Goal: Task Accomplishment & Management: Manage account settings

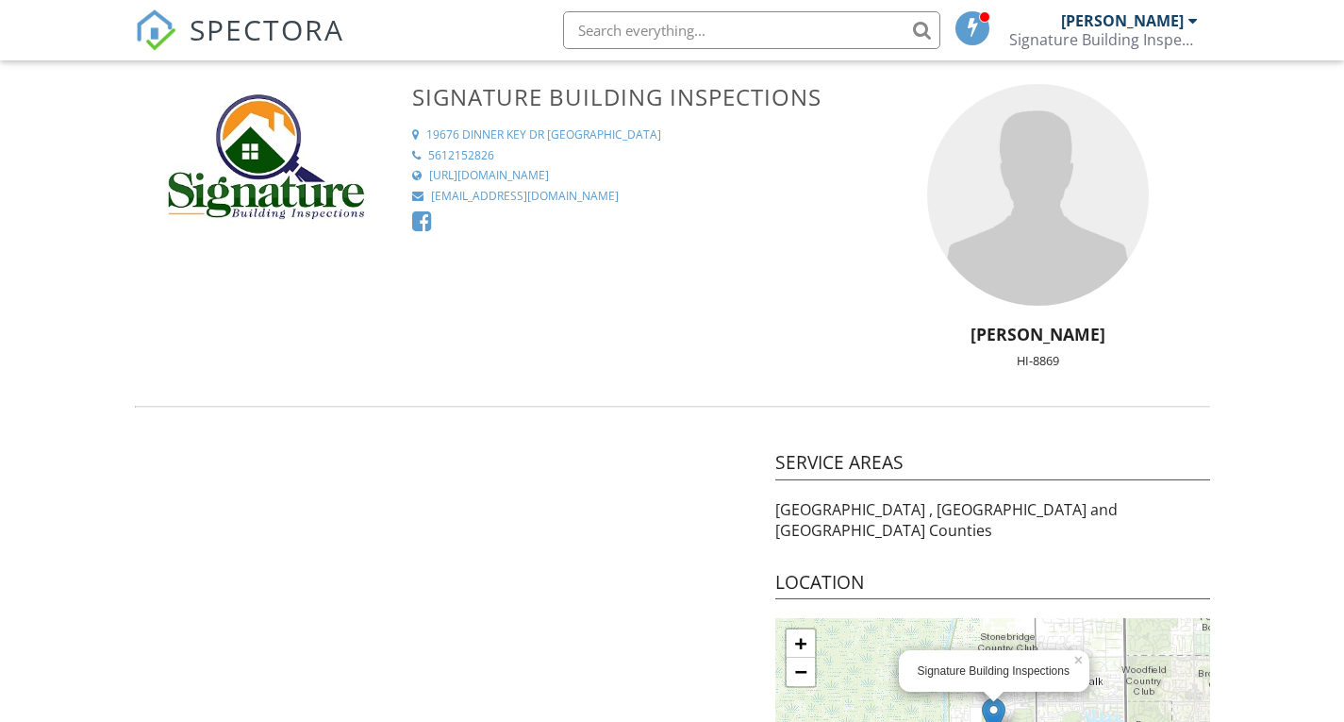
click at [215, 33] on span "SPECTORA" at bounding box center [267, 29] width 155 height 40
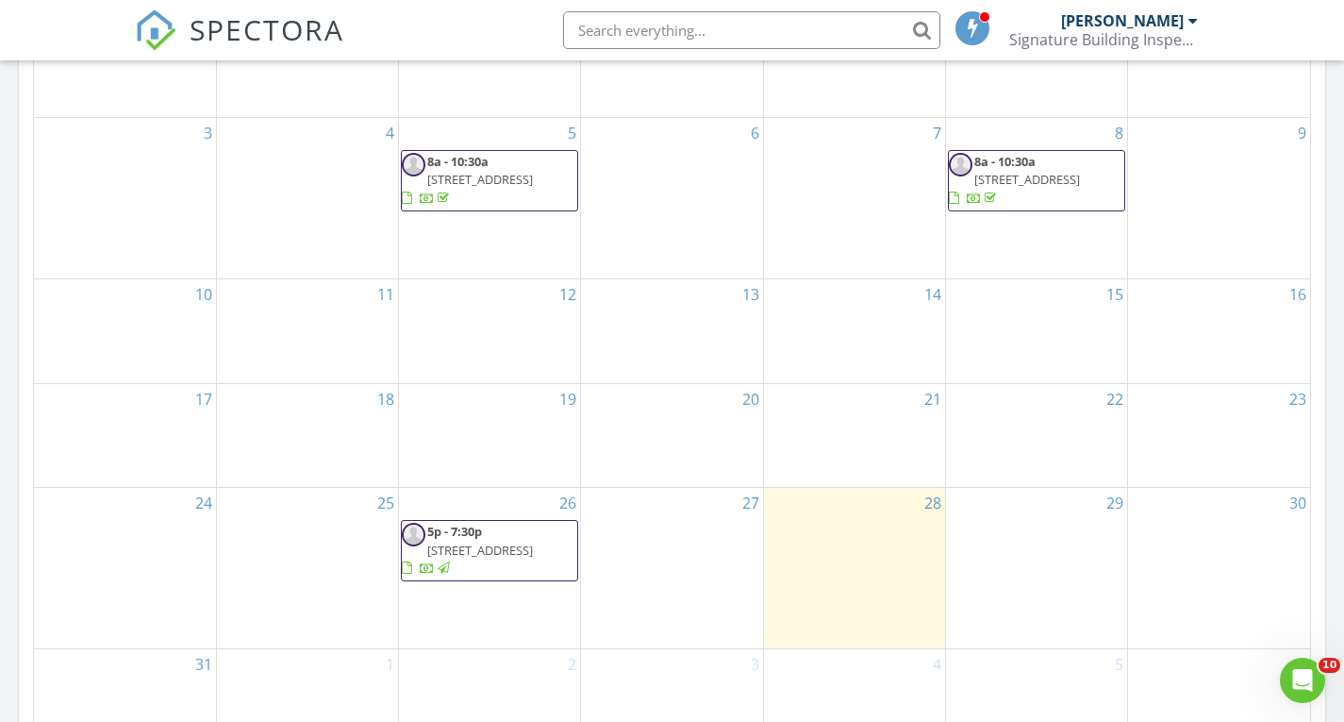
scroll to position [1321, 0]
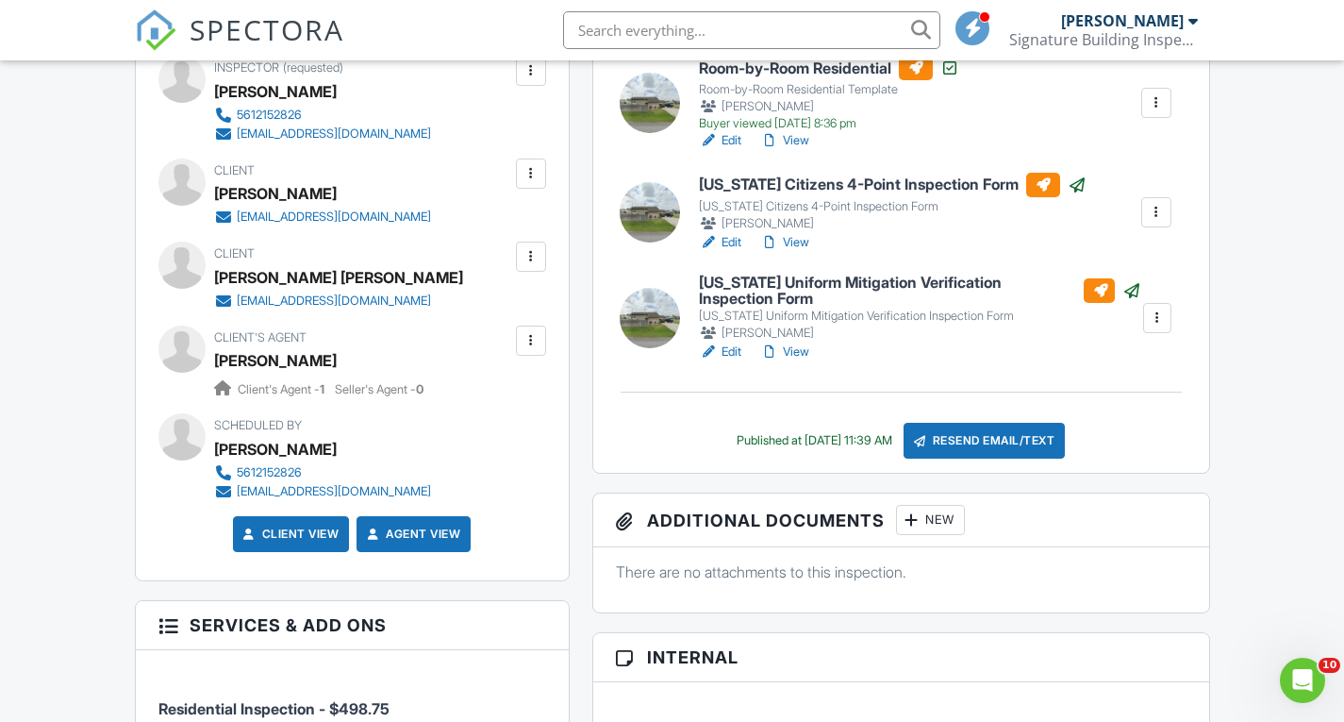
scroll to position [377, 0]
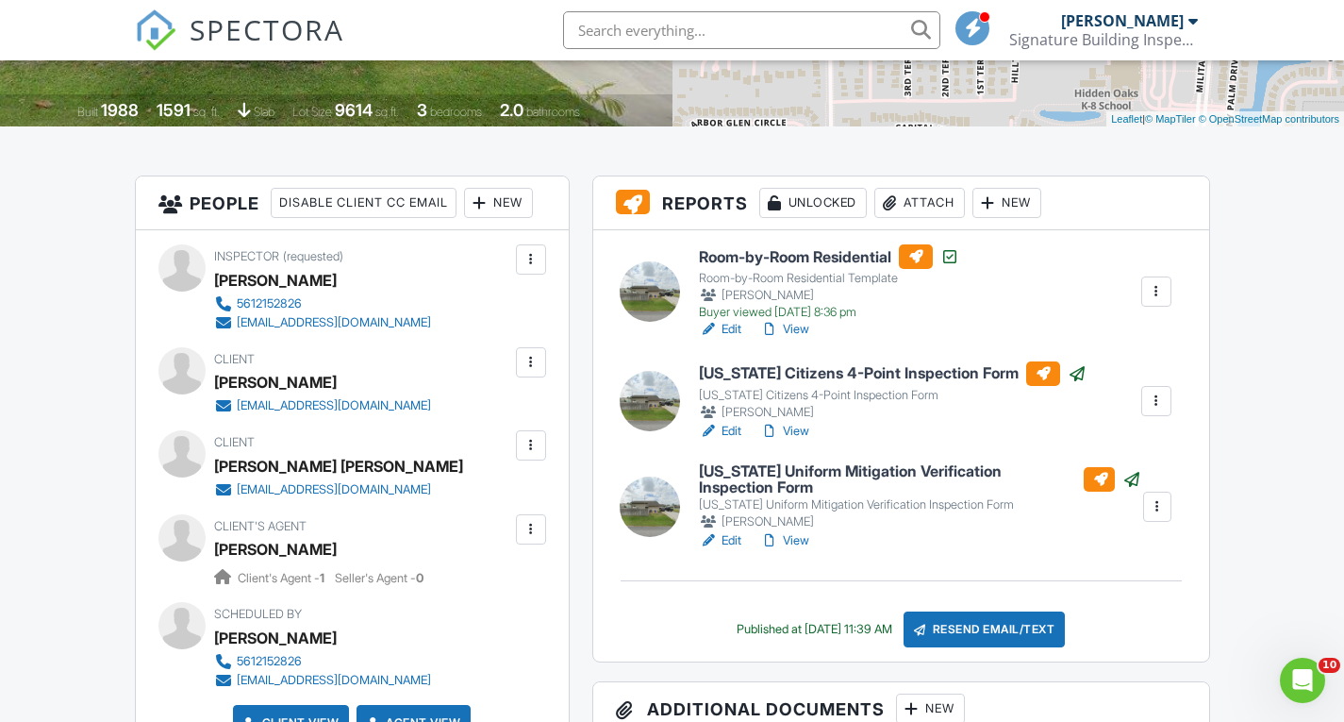
click at [796, 429] on link "View" at bounding box center [784, 431] width 49 height 19
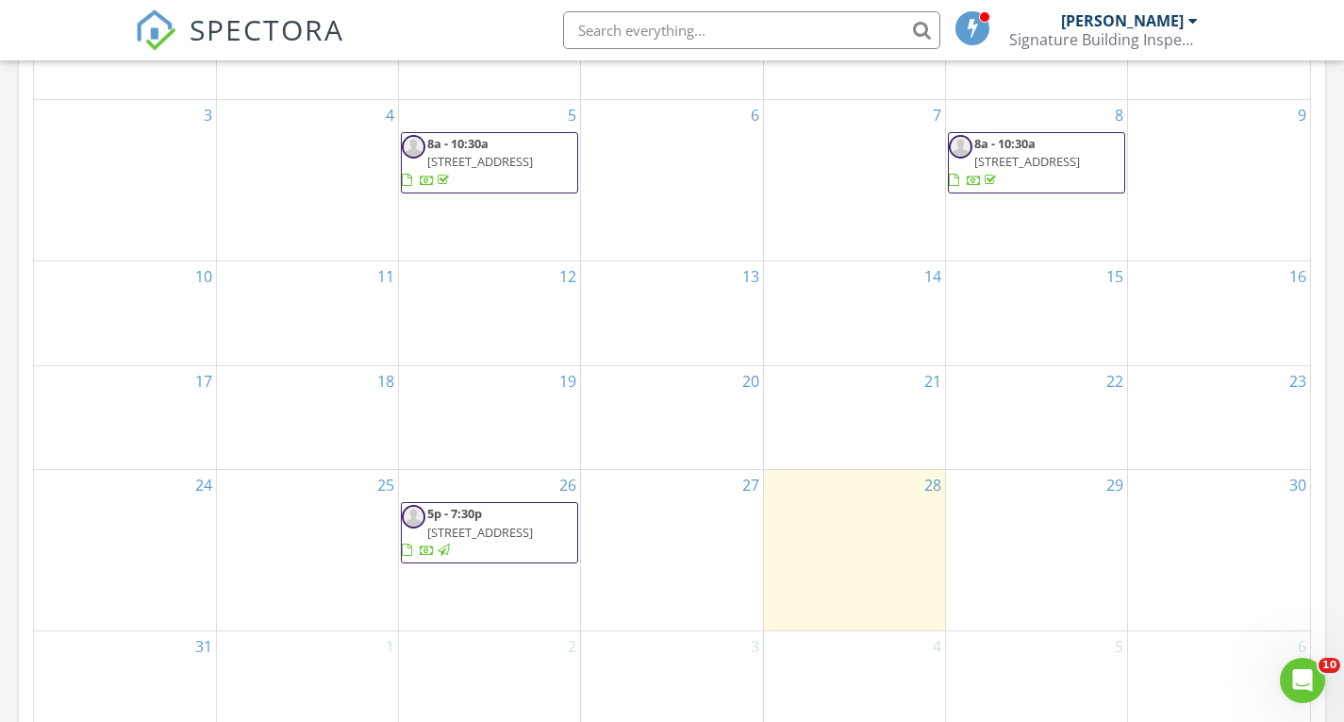
scroll to position [1321, 0]
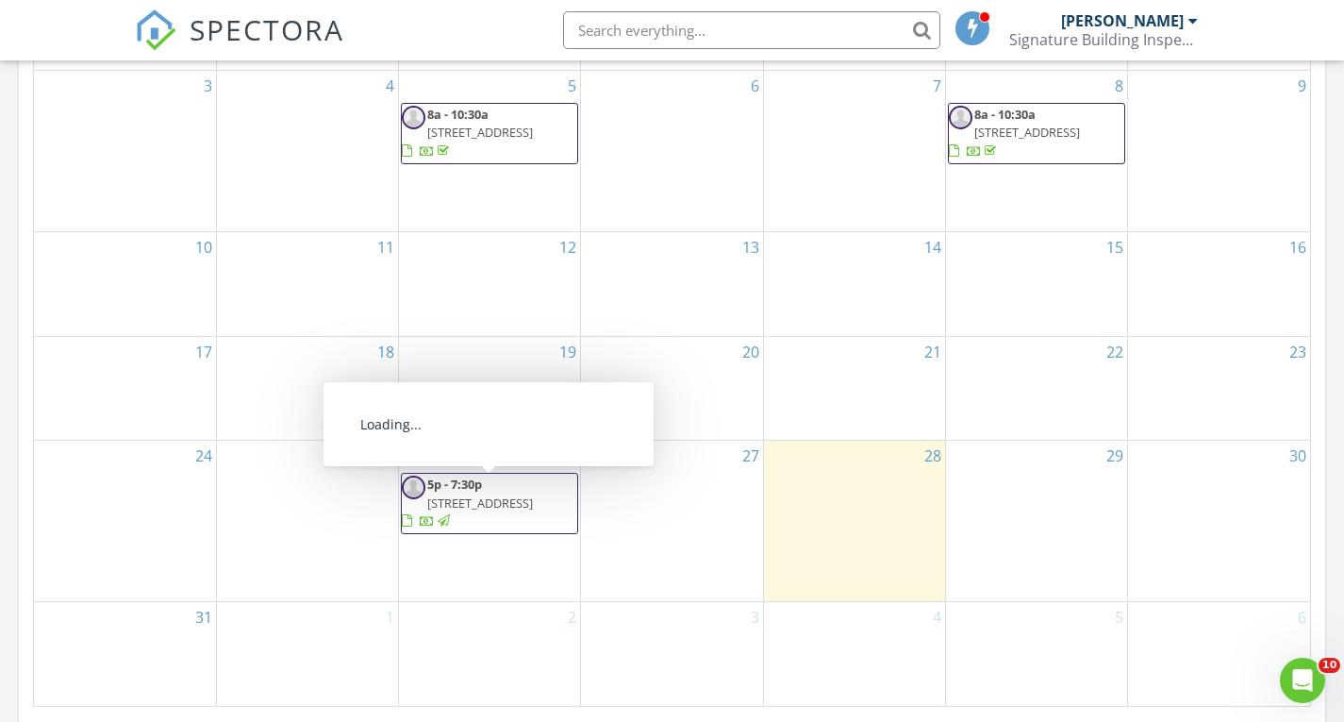
click at [475, 505] on span "7555 Hilltop Dr, Greenacres 33463" at bounding box center [480, 502] width 106 height 17
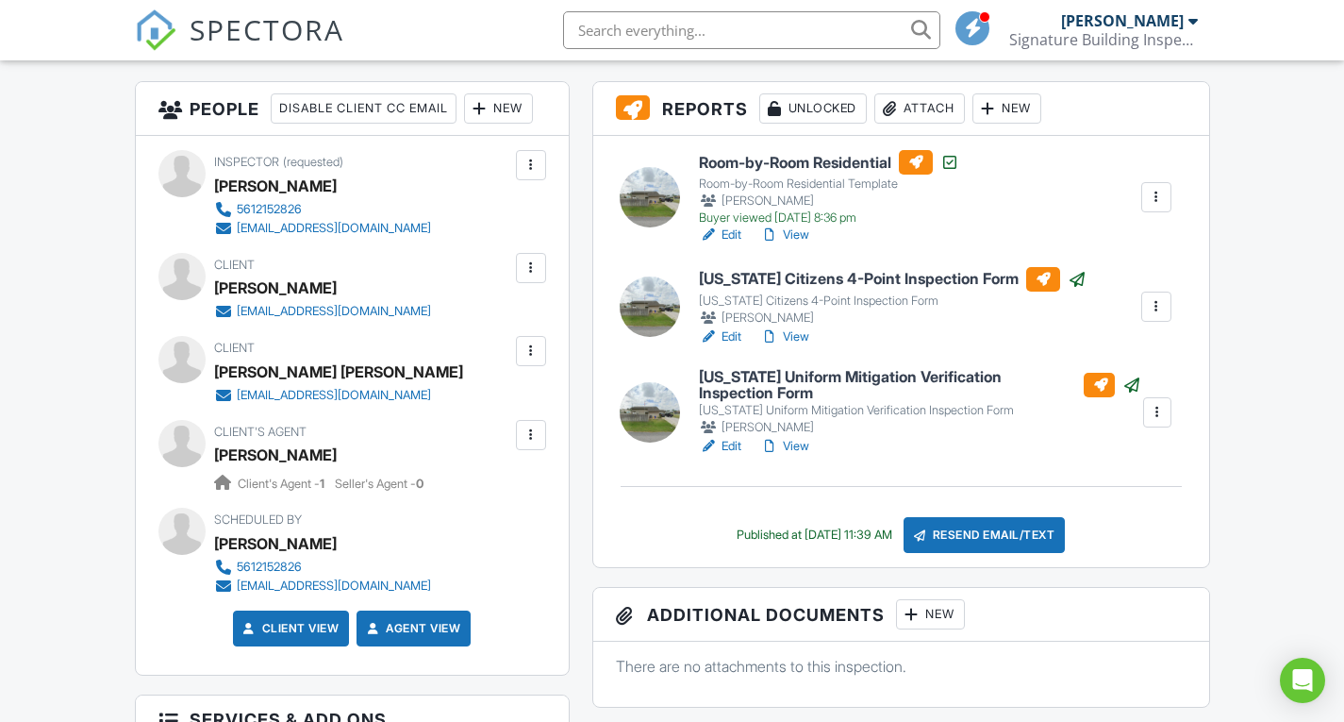
click at [731, 339] on link "Edit" at bounding box center [720, 336] width 42 height 19
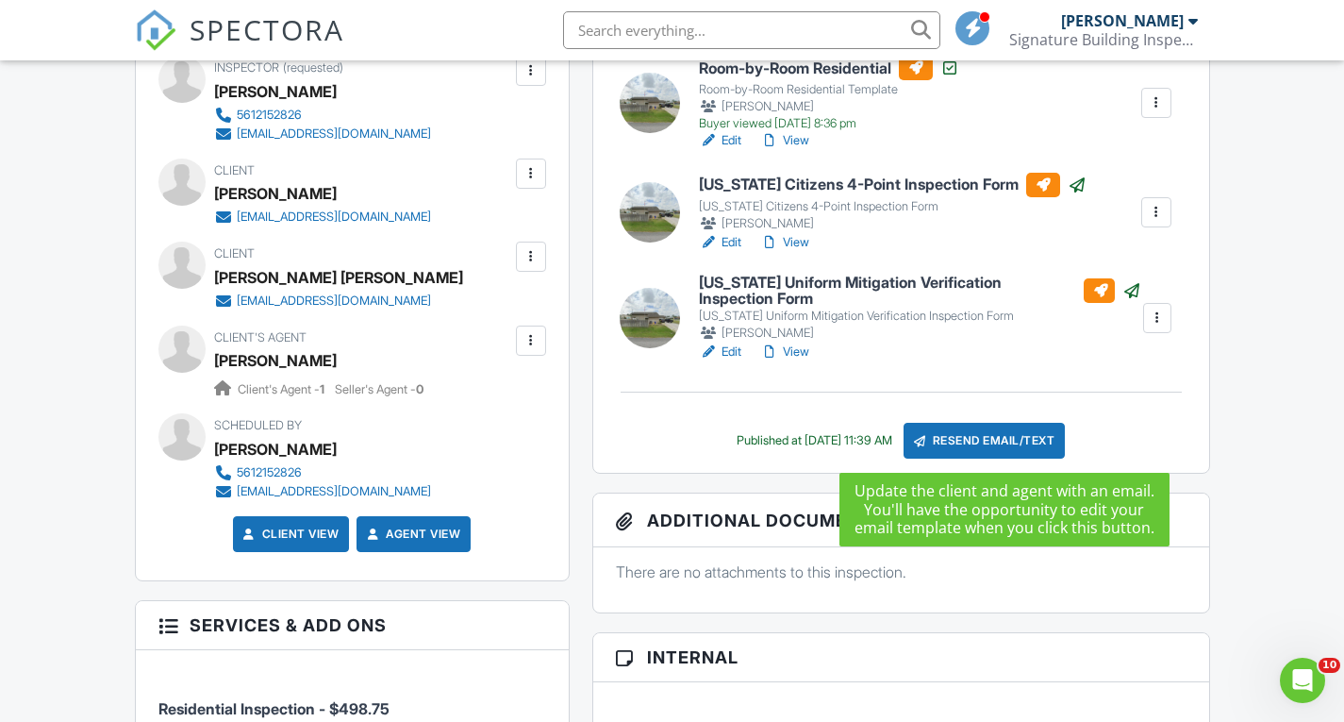
click at [1006, 442] on div "Resend Email/Text" at bounding box center [985, 441] width 162 height 36
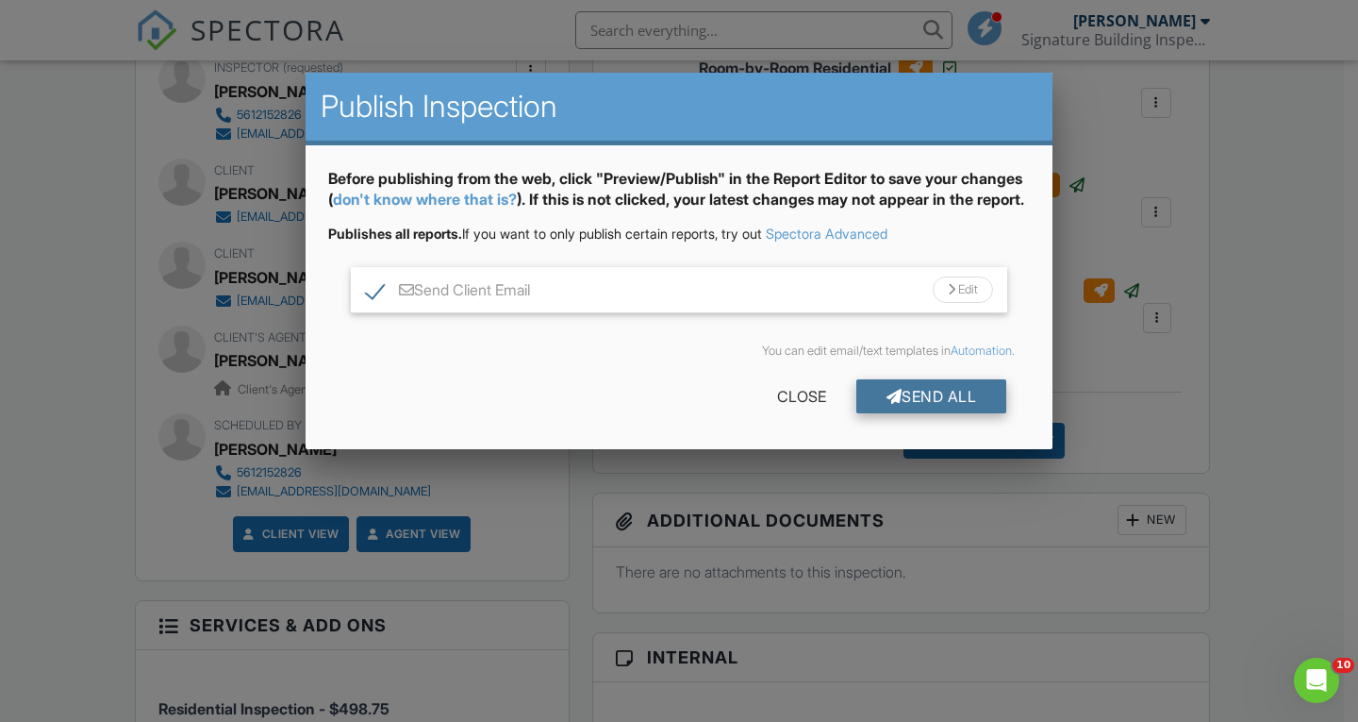
click at [927, 413] on div "Send All" at bounding box center [932, 396] width 151 height 34
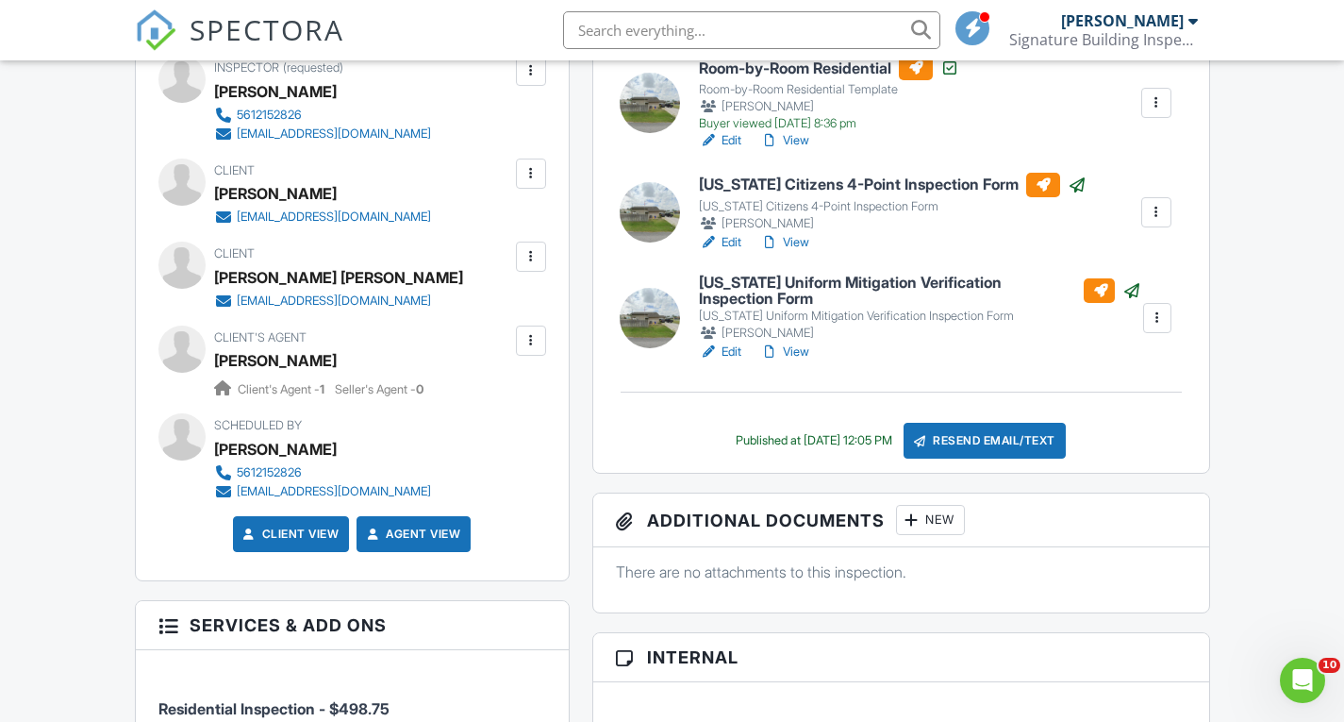
click at [796, 346] on link "View" at bounding box center [784, 351] width 49 height 19
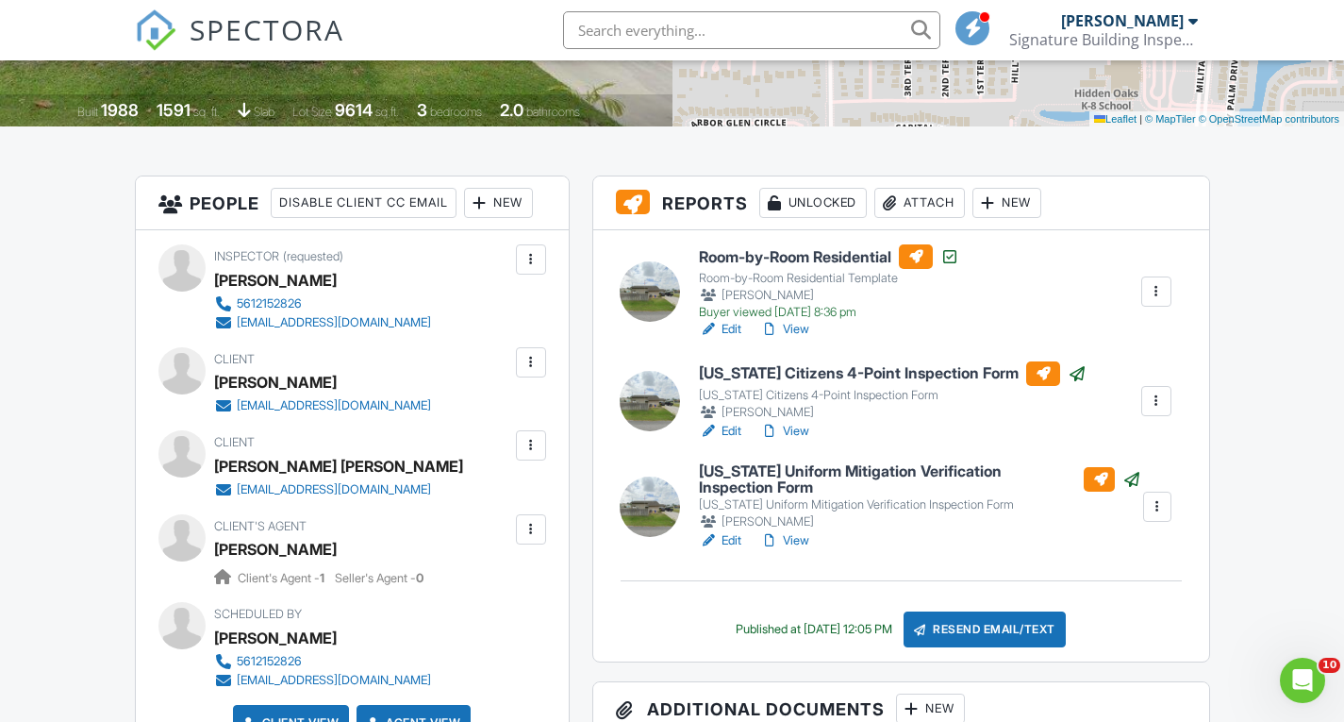
click at [726, 536] on link "Edit" at bounding box center [720, 540] width 42 height 19
click at [727, 325] on link "Edit" at bounding box center [720, 329] width 42 height 19
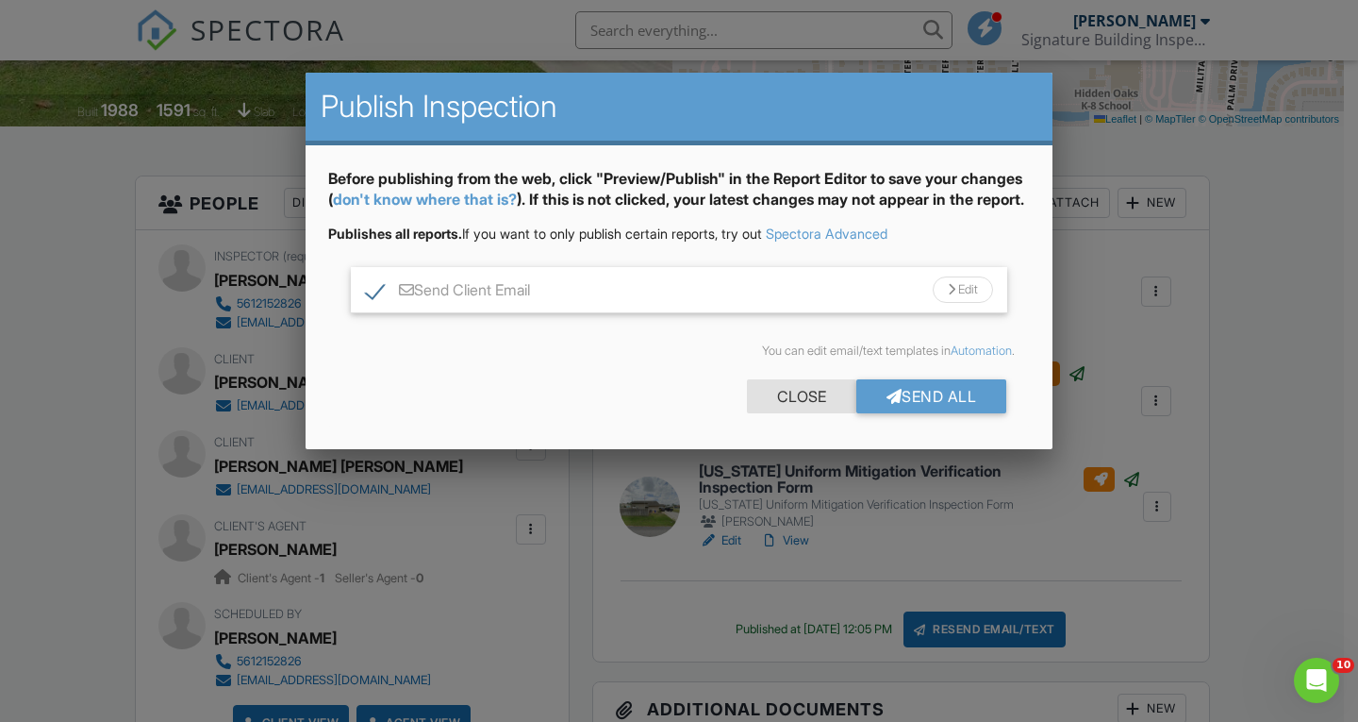
click at [803, 412] on div "Close" at bounding box center [801, 396] width 109 height 34
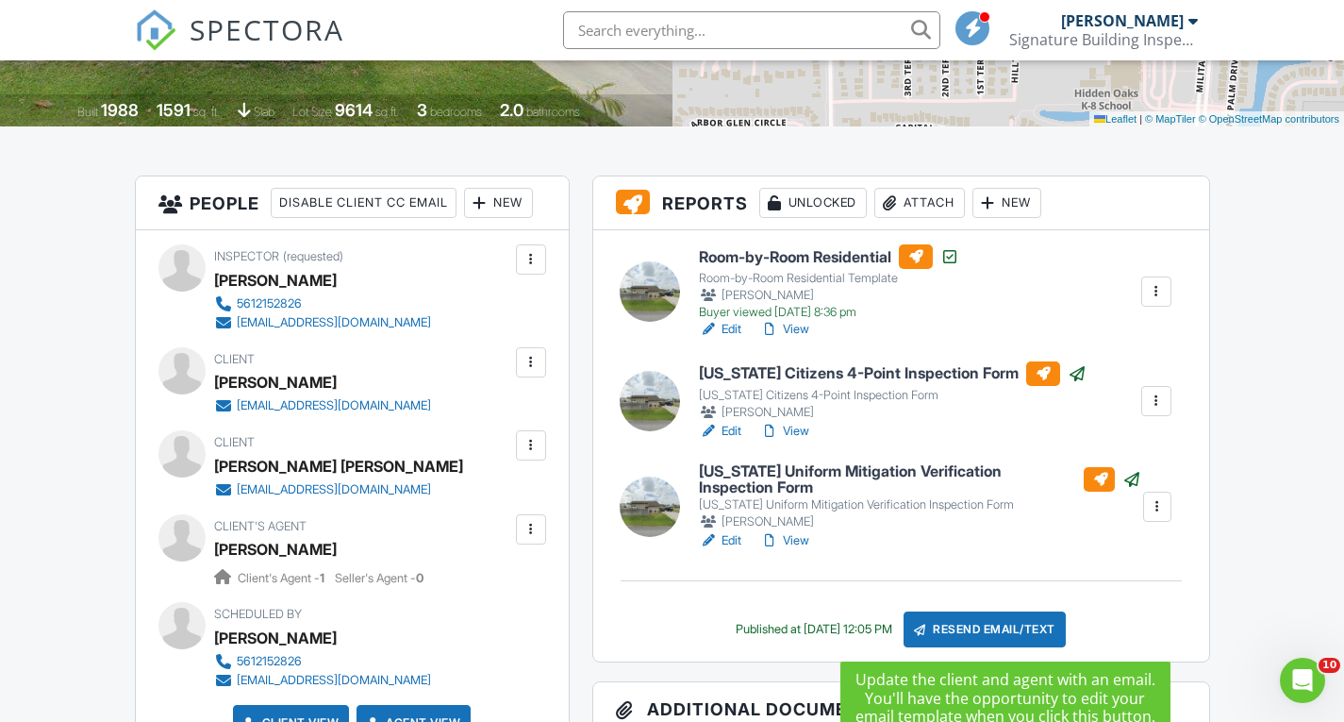
click at [990, 635] on div "Resend Email/Text" at bounding box center [985, 629] width 162 height 36
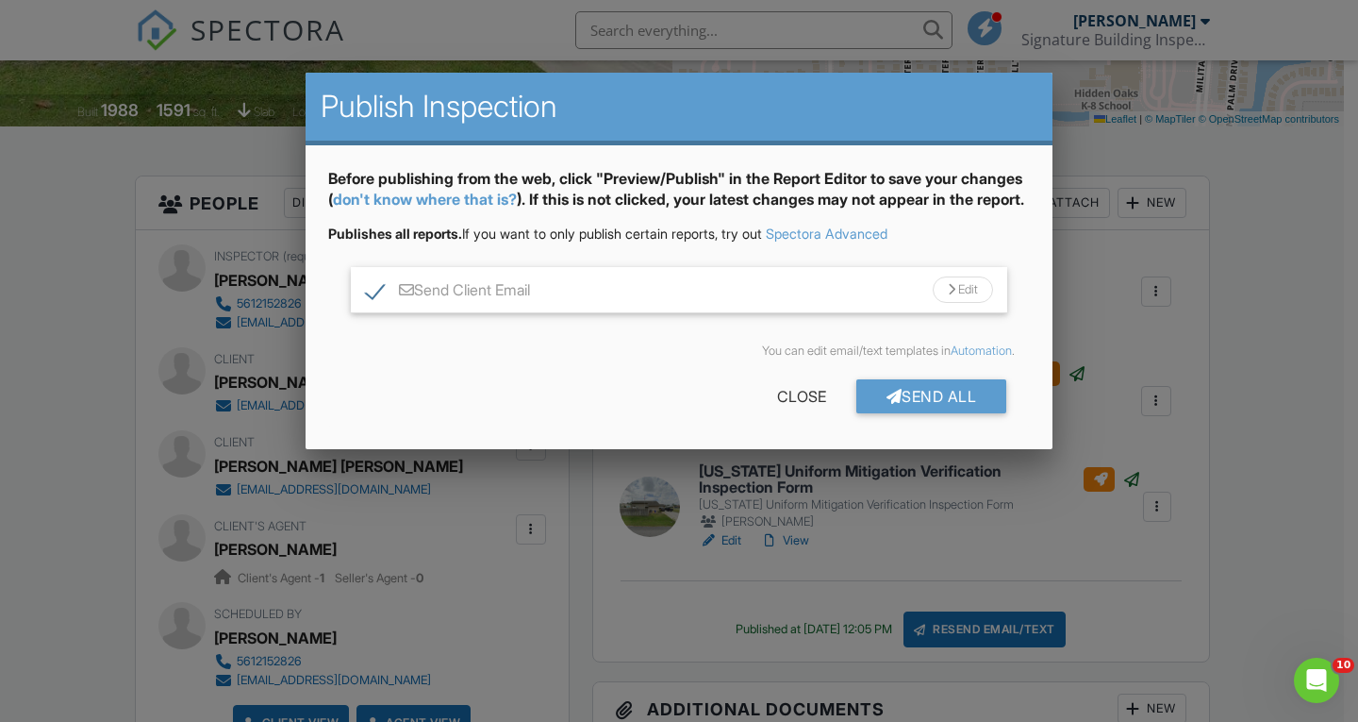
click at [464, 197] on link "don't know where that is?" at bounding box center [425, 199] width 184 height 19
click at [800, 413] on div "Close" at bounding box center [801, 396] width 109 height 34
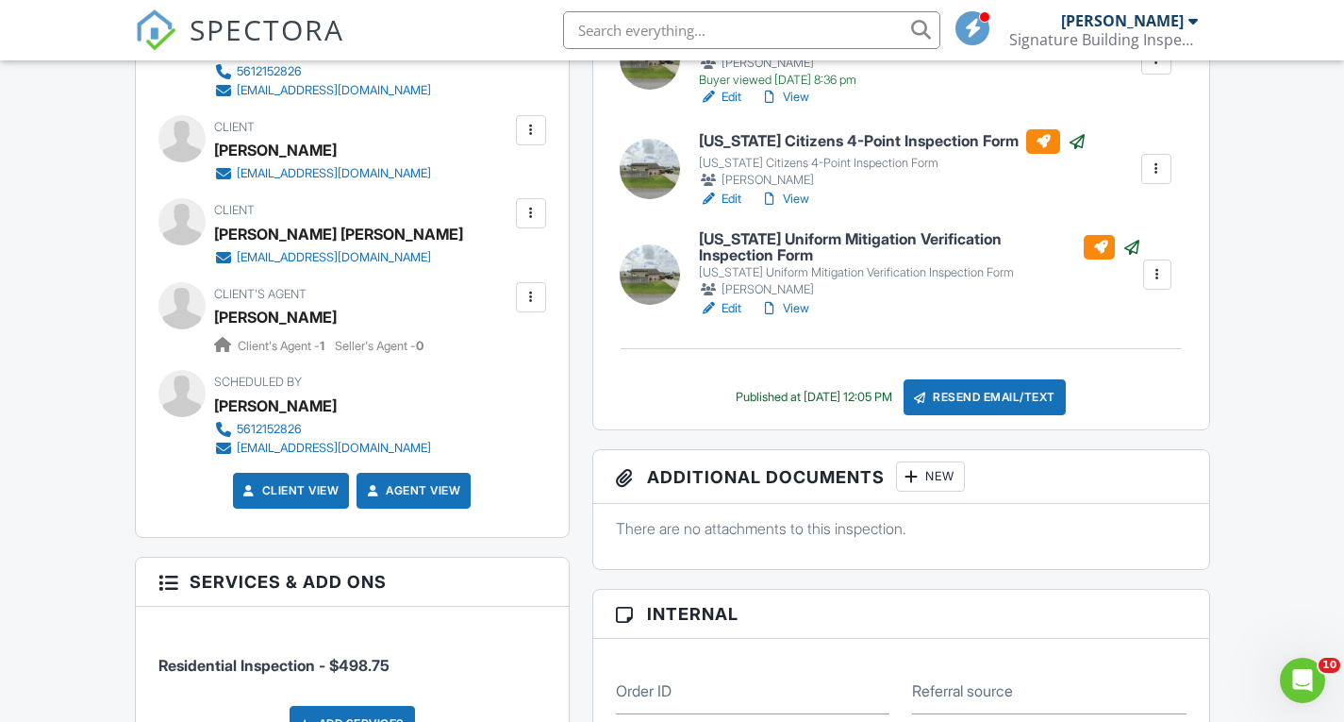
scroll to position [377, 0]
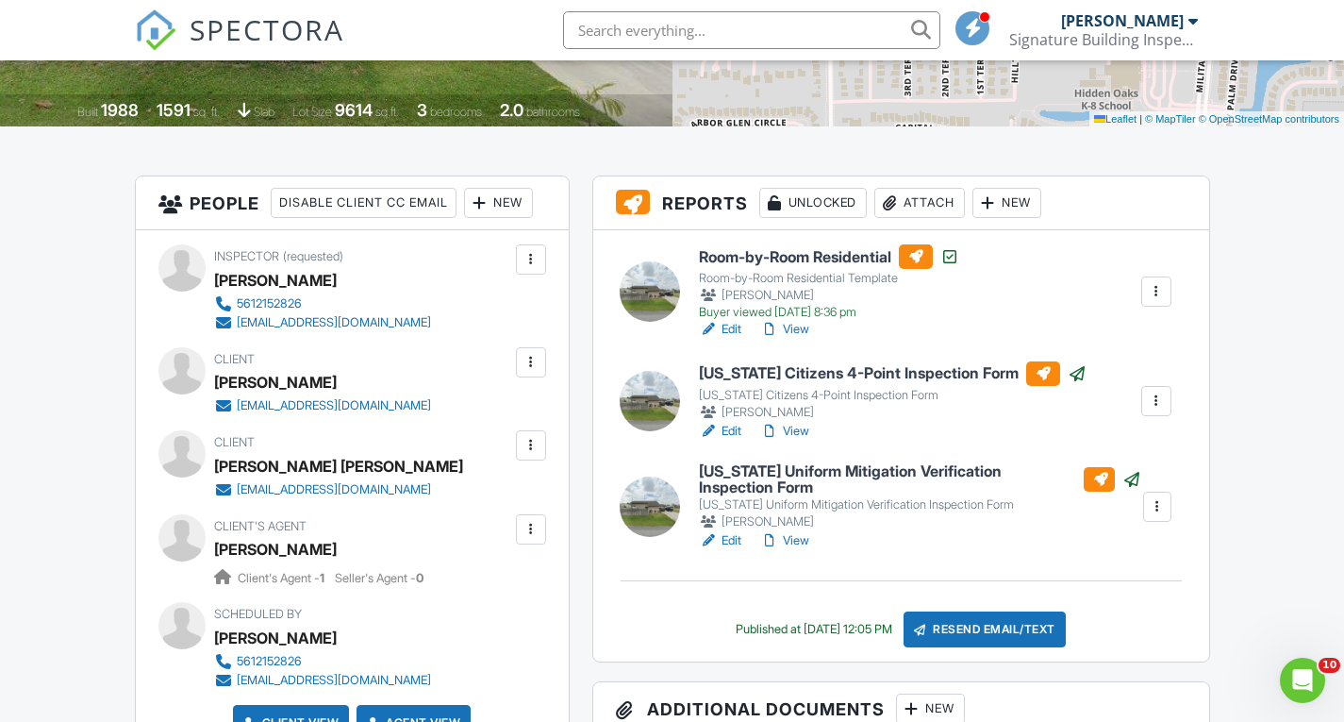
click at [799, 331] on link "View" at bounding box center [784, 329] width 49 height 19
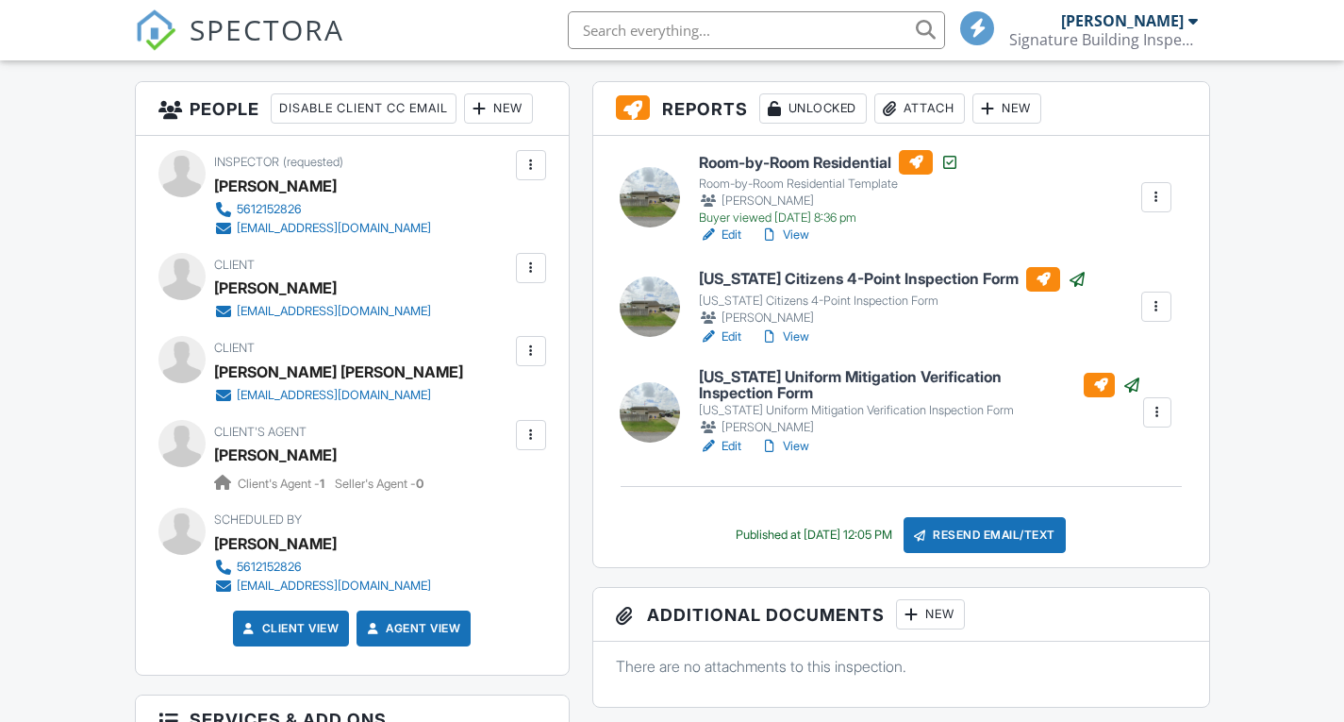
click at [989, 540] on div "Resend Email/Text" at bounding box center [985, 535] width 162 height 36
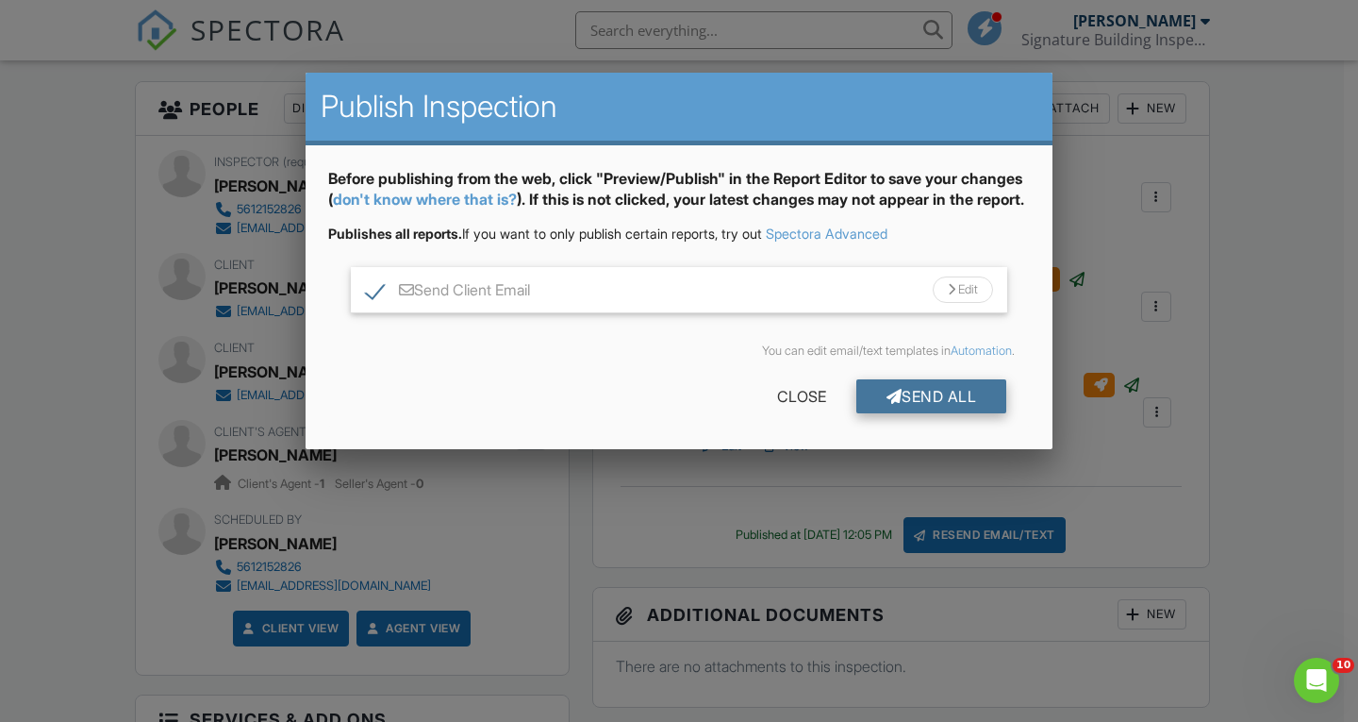
click at [927, 413] on div "Send All" at bounding box center [932, 396] width 151 height 34
